Goal: Task Accomplishment & Management: Manage account settings

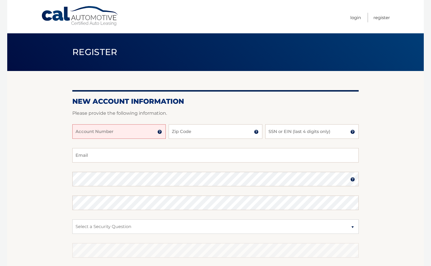
paste input "44455534041"
type input "44455534041"
click at [210, 137] on input "Zip Code" at bounding box center [215, 131] width 93 height 14
type input "10314"
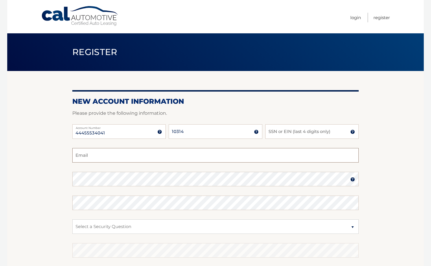
type input "paul@primarycareEMS.com"
click at [289, 131] on input "SSN or EIN (last 4 digits only)" at bounding box center [311, 131] width 93 height 14
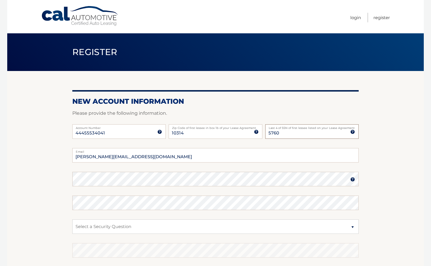
type input "5760"
click at [351, 177] on img at bounding box center [352, 179] width 5 height 5
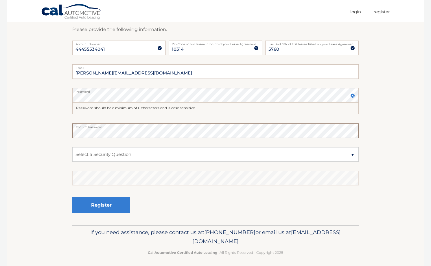
scroll to position [87, 0]
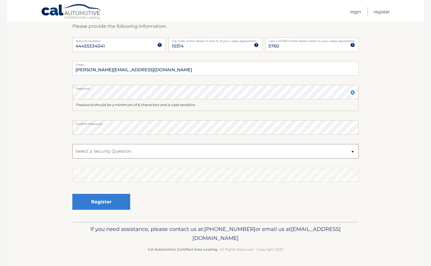
click at [353, 154] on select "Select a Security Question What was the name of your elementary school? What is…" at bounding box center [215, 151] width 286 height 14
select select "3"
click at [72, 144] on select "Select a Security Question What was the name of your elementary school? What is…" at bounding box center [215, 151] width 286 height 14
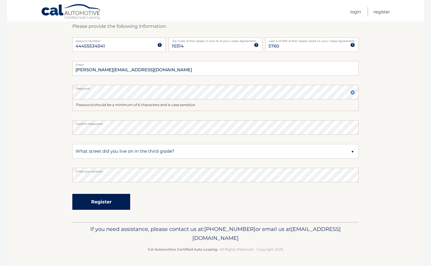
click at [110, 199] on button "Register" at bounding box center [101, 202] width 58 height 16
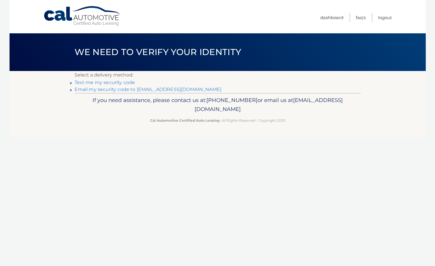
click at [98, 84] on link "Text me my security code" at bounding box center [105, 82] width 61 height 5
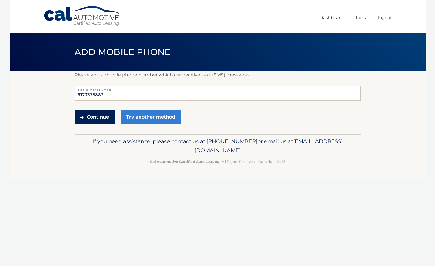
click at [97, 117] on button "Continue" at bounding box center [95, 117] width 40 height 14
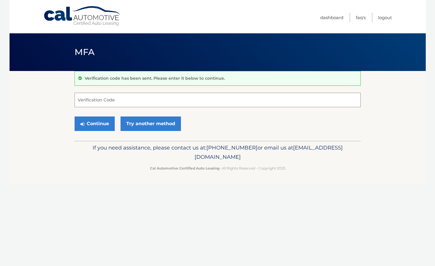
click at [104, 101] on input "Verification Code" at bounding box center [218, 100] width 286 height 14
type input "433658"
click at [107, 121] on button "Continue" at bounding box center [95, 123] width 40 height 14
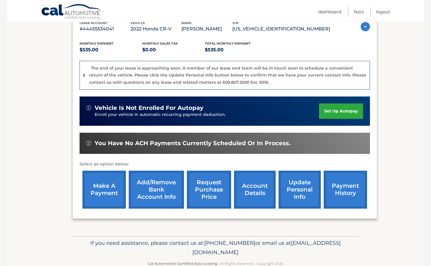
scroll to position [121, 0]
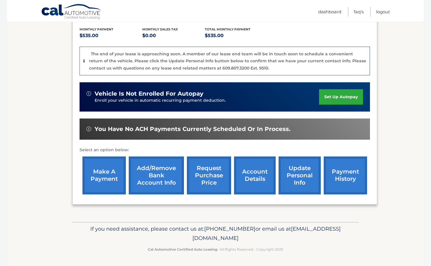
click at [255, 177] on link "account details" at bounding box center [255, 175] width 42 height 38
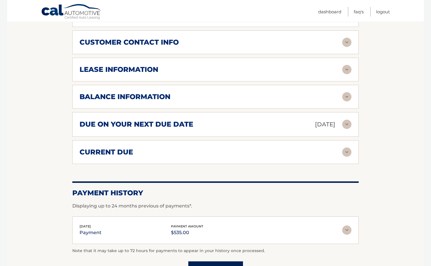
scroll to position [279, 0]
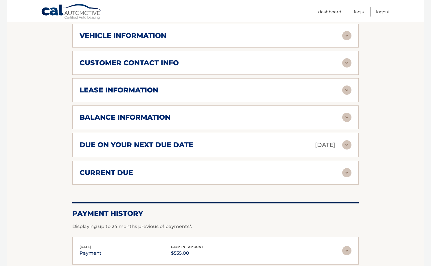
click at [346, 89] on img at bounding box center [346, 89] width 9 height 9
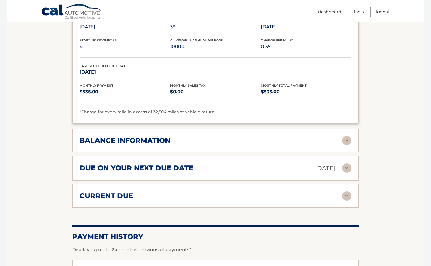
scroll to position [366, 0]
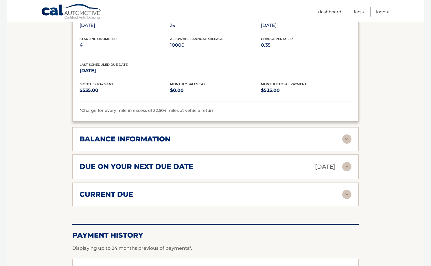
click at [251, 144] on div "balance information Payments Received 36 Payments Remaining 3 Next Payment will…" at bounding box center [215, 139] width 286 height 24
click at [348, 138] on img at bounding box center [346, 138] width 9 height 9
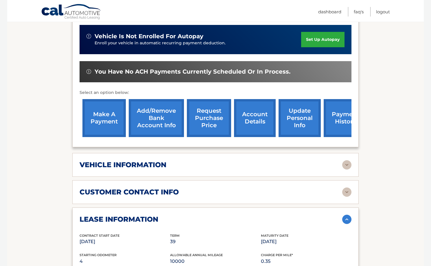
scroll to position [145, 0]
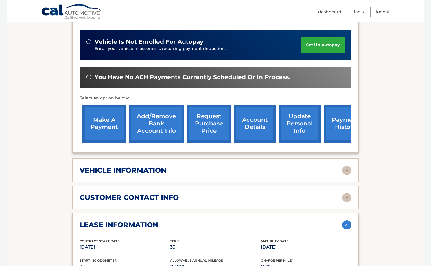
click at [250, 130] on link "account details" at bounding box center [255, 123] width 42 height 38
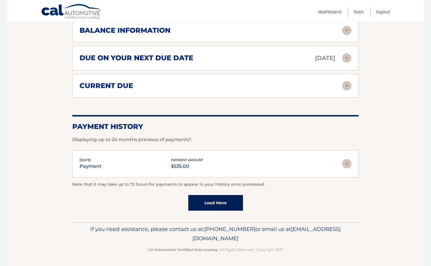
scroll to position [308, 0]
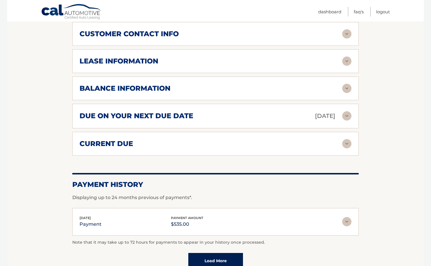
click at [346, 144] on img at bounding box center [346, 143] width 9 height 9
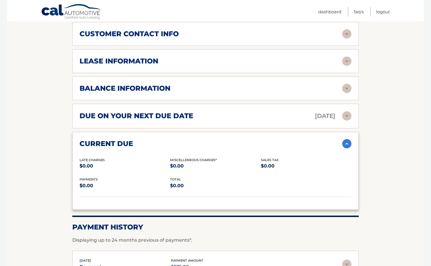
click at [344, 89] on img at bounding box center [346, 88] width 9 height 9
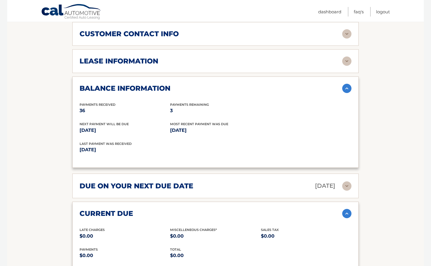
click at [346, 62] on img at bounding box center [346, 60] width 9 height 9
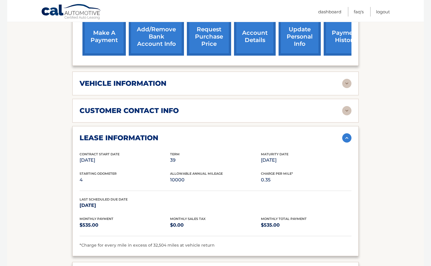
scroll to position [221, 0]
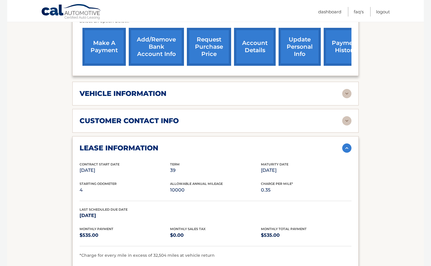
click at [347, 121] on img at bounding box center [346, 120] width 9 height 9
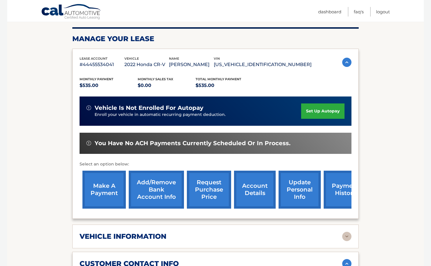
scroll to position [77, 0]
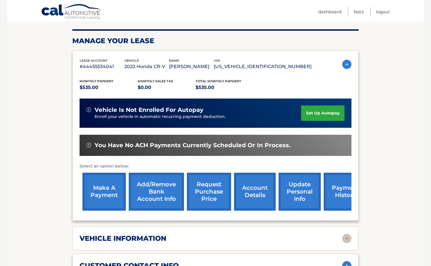
click at [347, 240] on img at bounding box center [346, 237] width 9 height 9
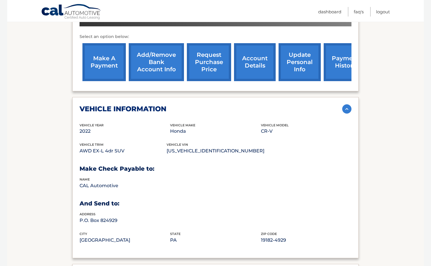
scroll to position [192, 0]
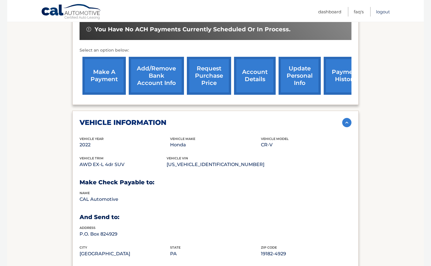
click at [389, 12] on link "Logout" at bounding box center [383, 12] width 14 height 10
